Goal: Navigation & Orientation: Find specific page/section

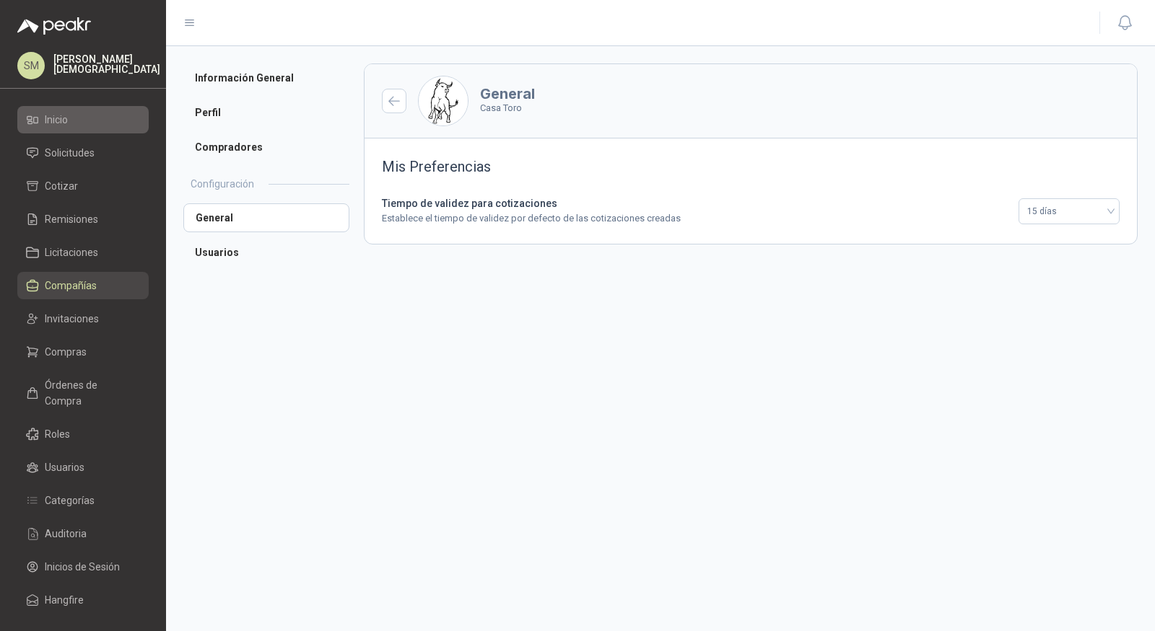
click at [67, 120] on span "Inicio" at bounding box center [56, 120] width 23 height 16
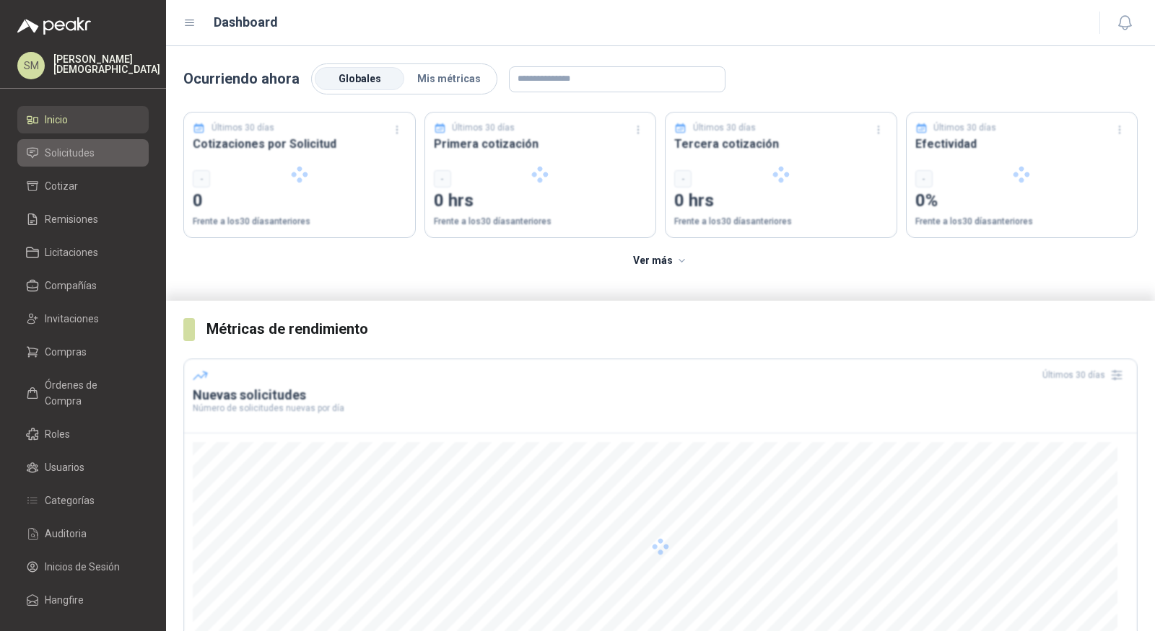
click at [99, 153] on li "Solicitudes" at bounding box center [83, 153] width 114 height 16
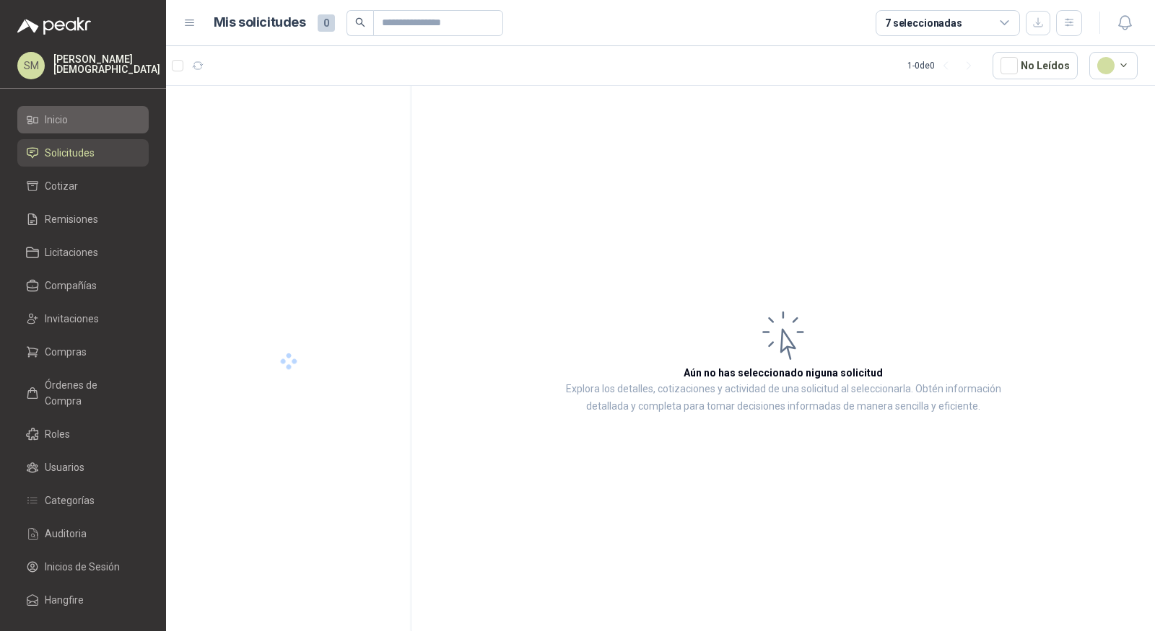
click at [85, 118] on li "Inicio" at bounding box center [83, 120] width 114 height 16
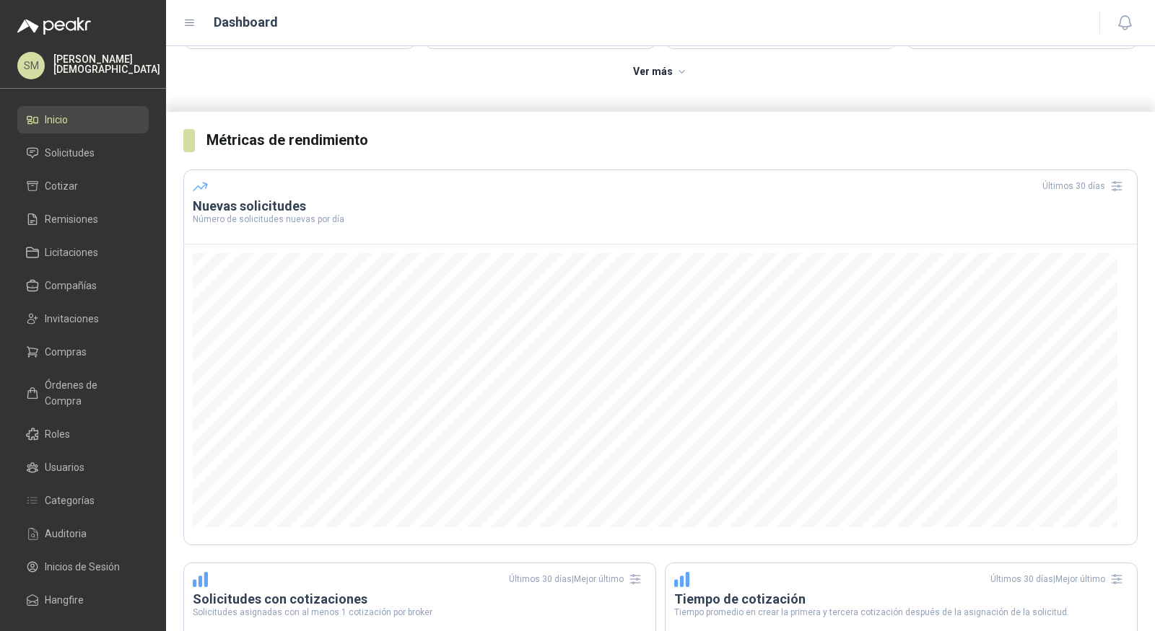
scroll to position [191, 0]
click at [64, 348] on span "Compras" at bounding box center [66, 352] width 42 height 16
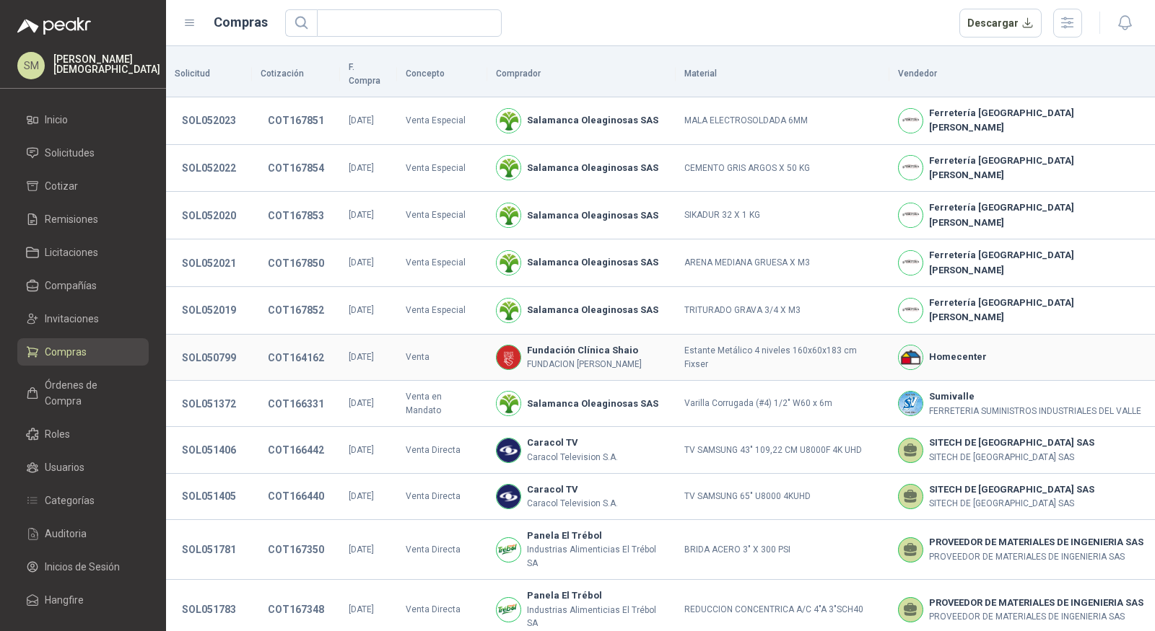
scroll to position [1, 0]
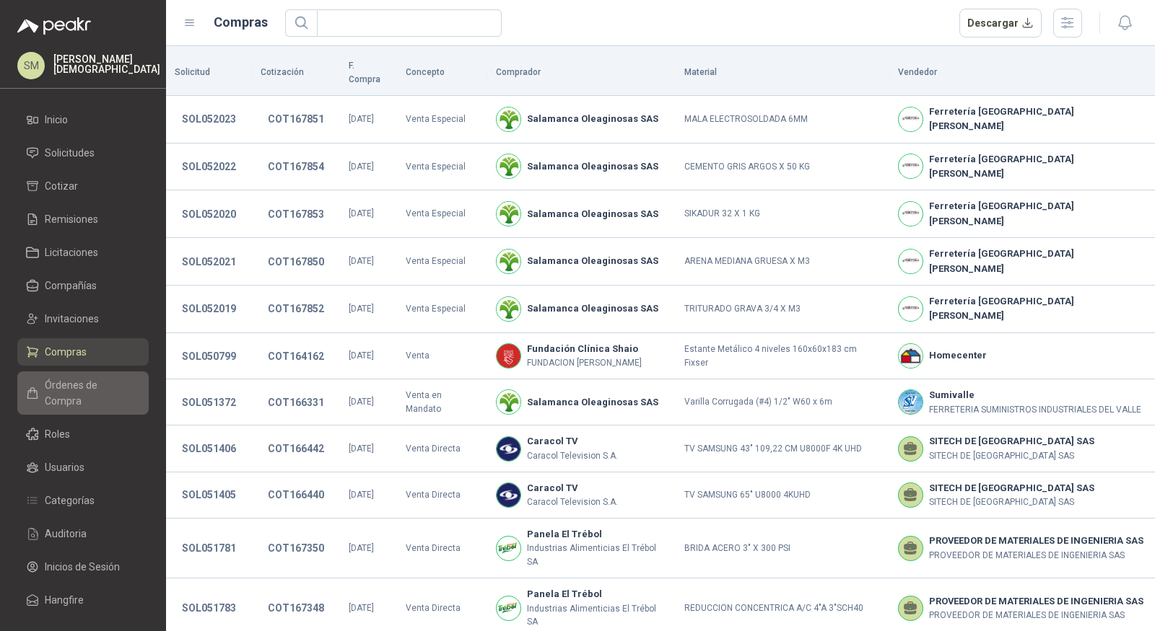
click at [53, 387] on span "Órdenes de Compra" at bounding box center [90, 393] width 90 height 32
